Goal: Information Seeking & Learning: Learn about a topic

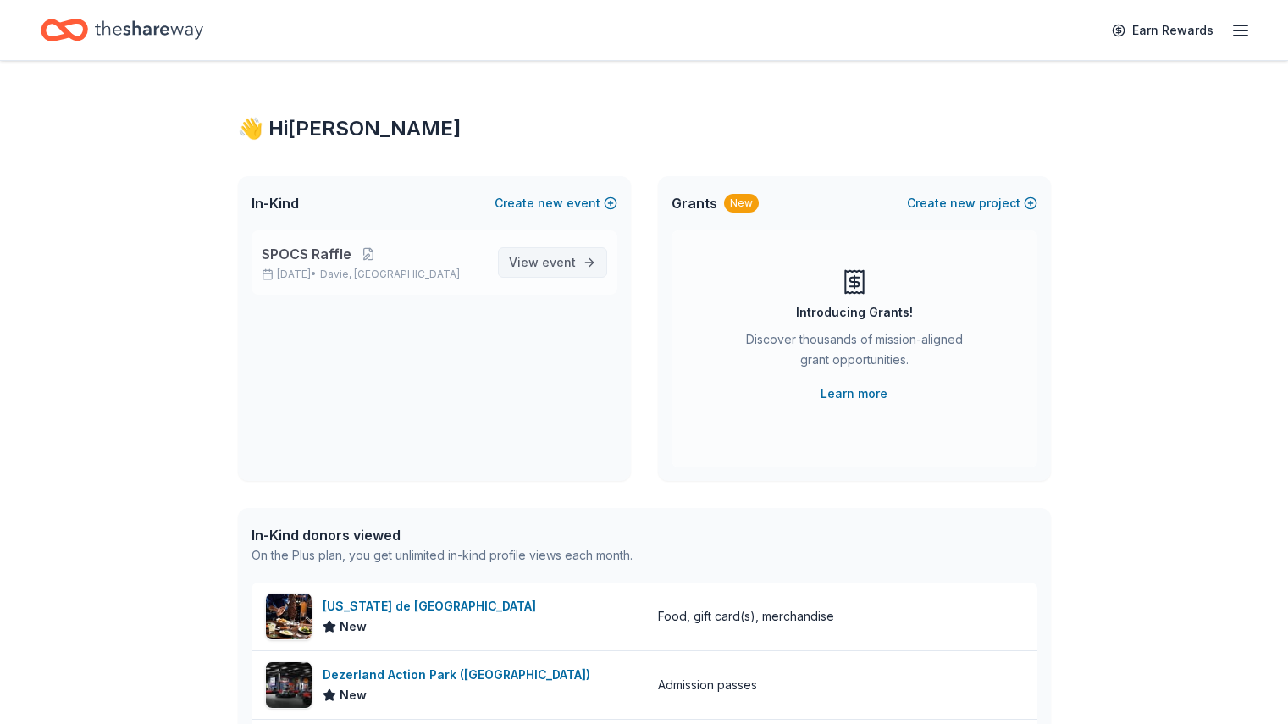
click at [541, 272] on span "View event" at bounding box center [542, 262] width 67 height 20
